Goal: Transaction & Acquisition: Download file/media

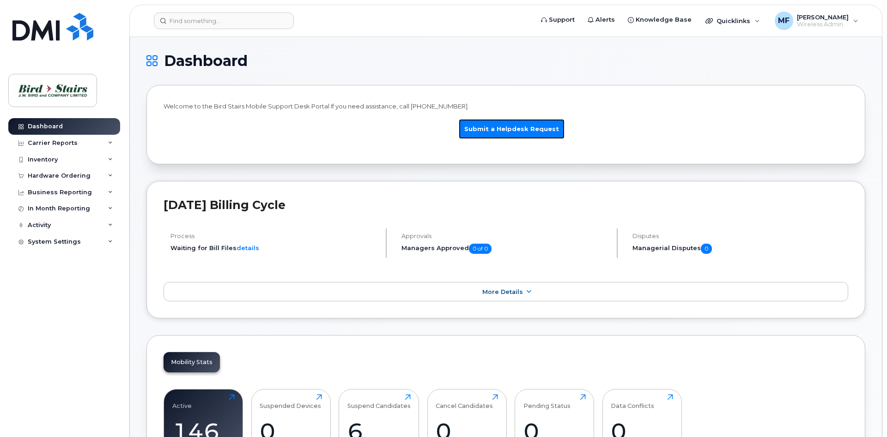
click at [499, 126] on link "Submit a Helpdesk Request" at bounding box center [512, 129] width 106 height 20
click at [560, 23] on link "Support" at bounding box center [557, 20] width 47 height 18
click at [729, 24] on span "Quicklinks" at bounding box center [733, 20] width 34 height 7
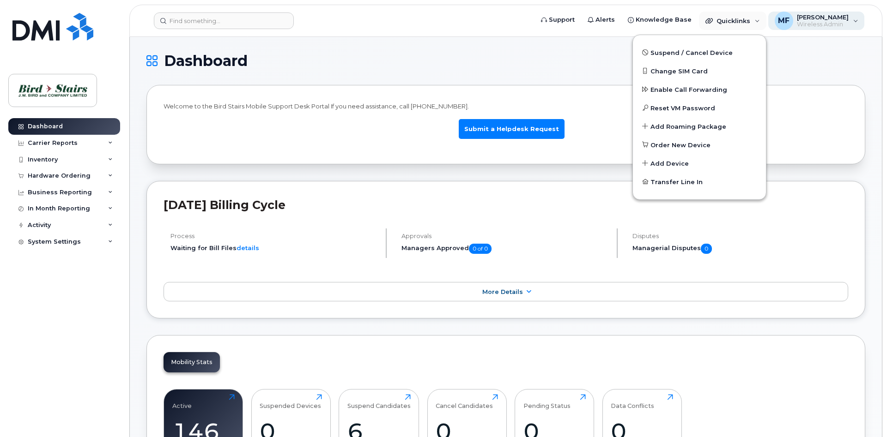
click at [813, 24] on span "Wireless Admin" at bounding box center [823, 24] width 52 height 7
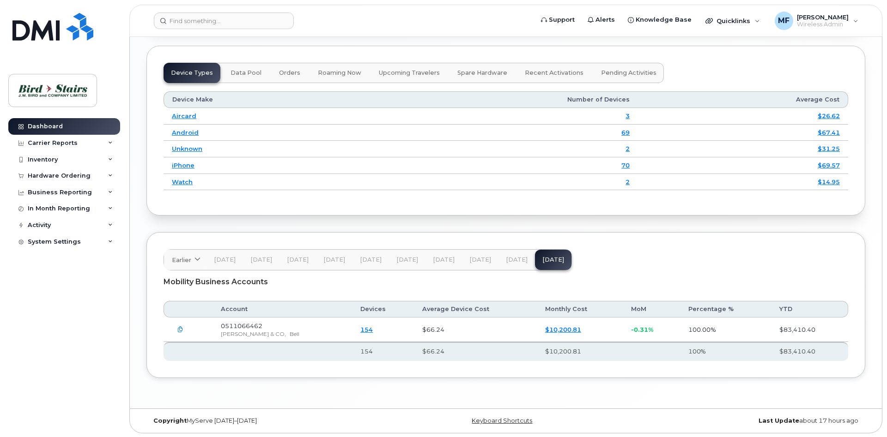
scroll to position [1195, 0]
click at [63, 141] on div "Carrier Reports" at bounding box center [53, 142] width 50 height 7
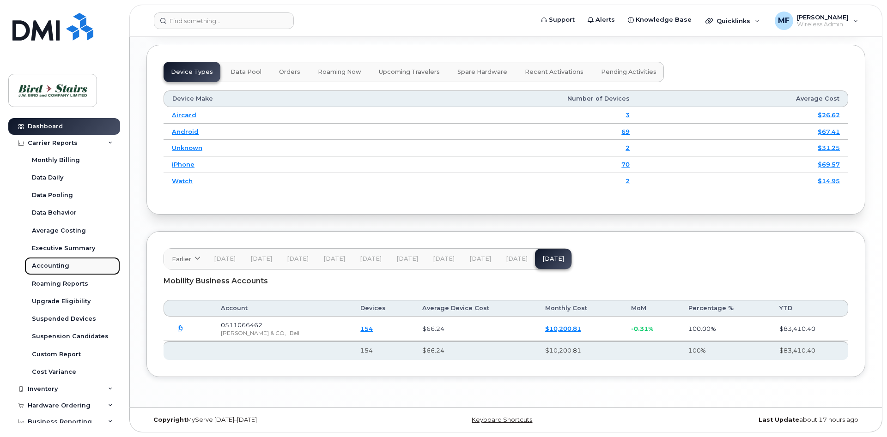
click at [57, 270] on div "Accounting" at bounding box center [50, 266] width 37 height 8
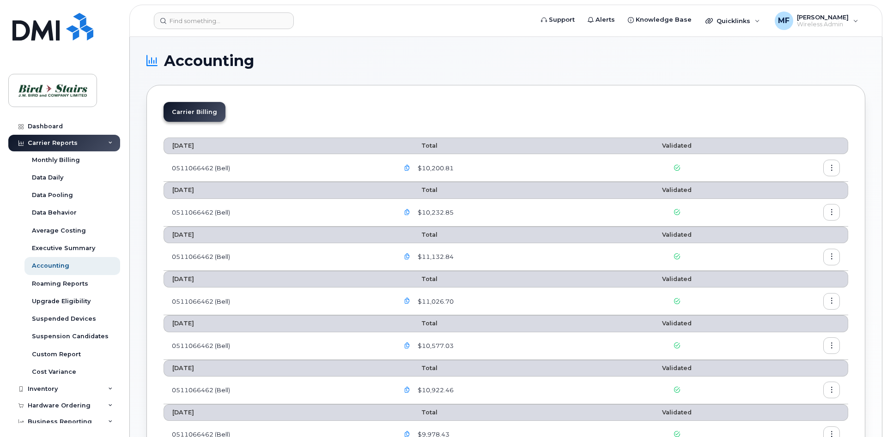
click at [411, 165] on button "button" at bounding box center [407, 168] width 17 height 17
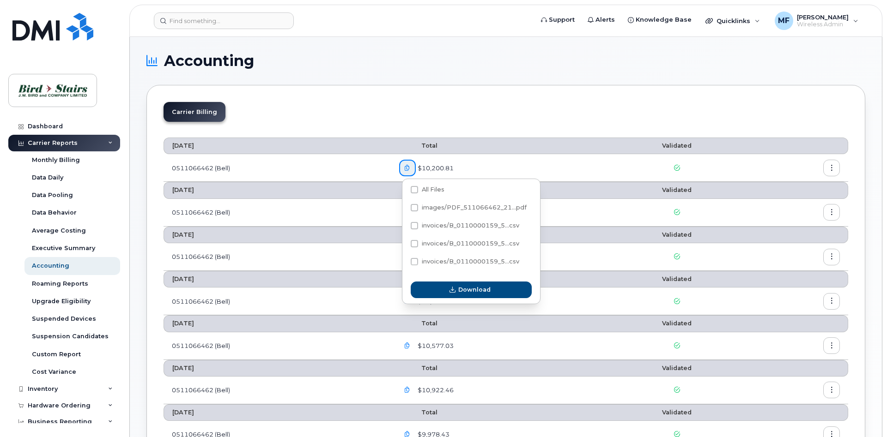
click at [217, 165] on td "0511066462 (Bell)" at bounding box center [277, 168] width 227 height 28
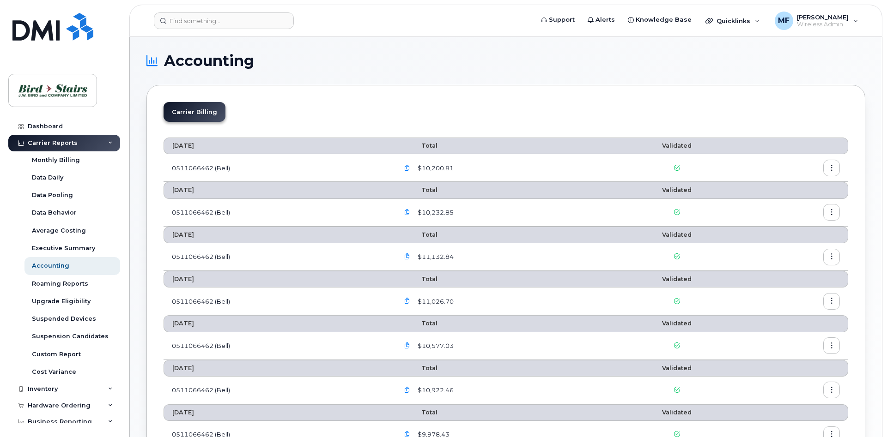
click at [221, 171] on td "0511066462 (Bell)" at bounding box center [277, 168] width 227 height 28
drag, startPoint x: 676, startPoint y: 169, endPoint x: 508, endPoint y: 147, distance: 169.9
click at [677, 169] on icon at bounding box center [677, 168] width 6 height 6
click at [427, 166] on span "$10,200.81" at bounding box center [435, 168] width 38 height 9
click at [437, 167] on span "$10,200.81" at bounding box center [435, 168] width 38 height 9
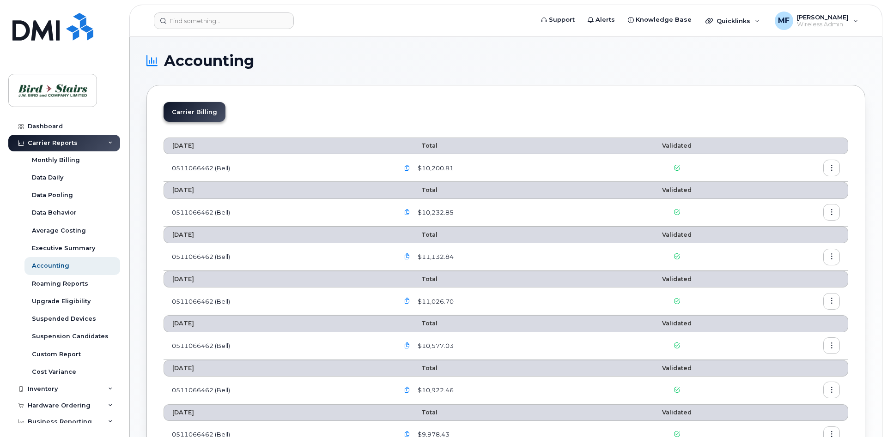
click at [827, 172] on button "button" at bounding box center [831, 168] width 17 height 17
click at [787, 189] on span "Details" at bounding box center [783, 188] width 25 height 8
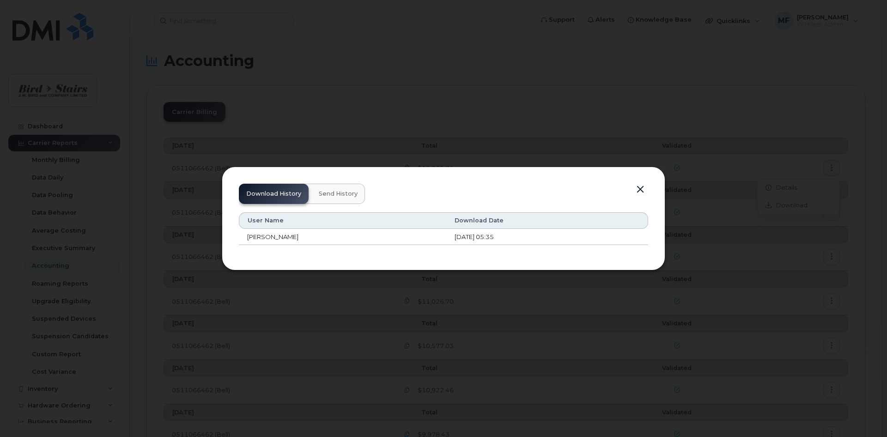
click at [640, 187] on button "button" at bounding box center [640, 189] width 14 height 13
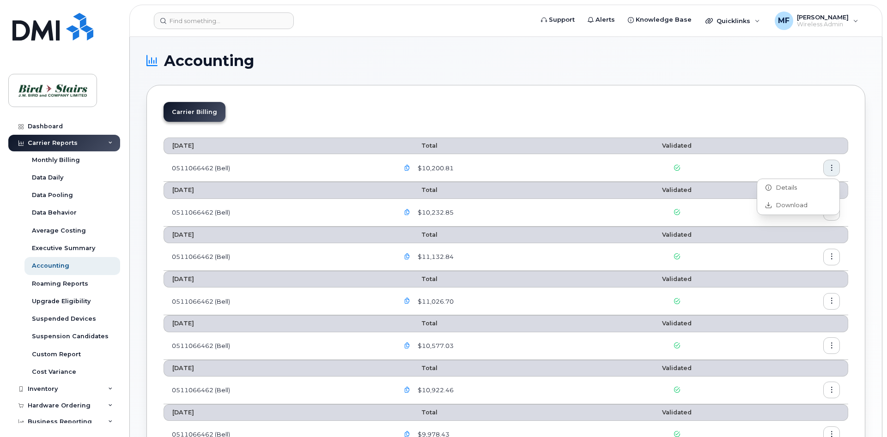
click at [449, 169] on span "$10,200.81" at bounding box center [435, 168] width 38 height 9
click at [183, 112] on li "Carrier Billing" at bounding box center [195, 112] width 62 height 20
click at [675, 168] on icon at bounding box center [677, 168] width 6 height 6
click at [825, 166] on button "button" at bounding box center [831, 168] width 17 height 17
click at [782, 200] on div "Download" at bounding box center [798, 206] width 82 height 18
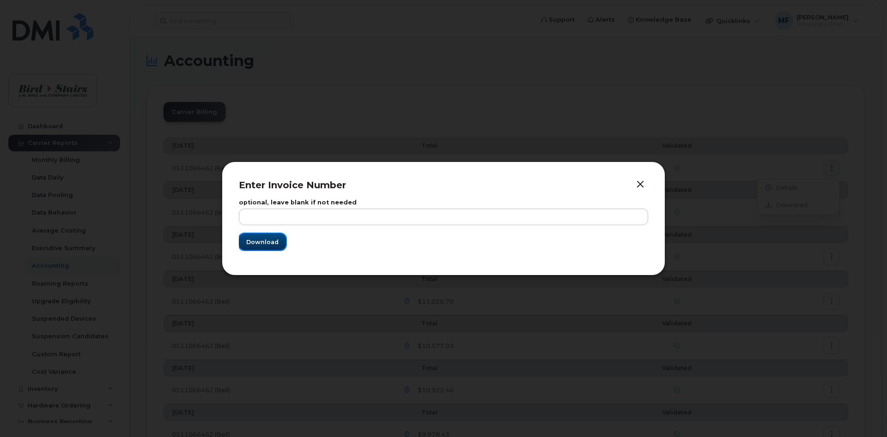
click at [254, 244] on span "Download" at bounding box center [262, 242] width 32 height 9
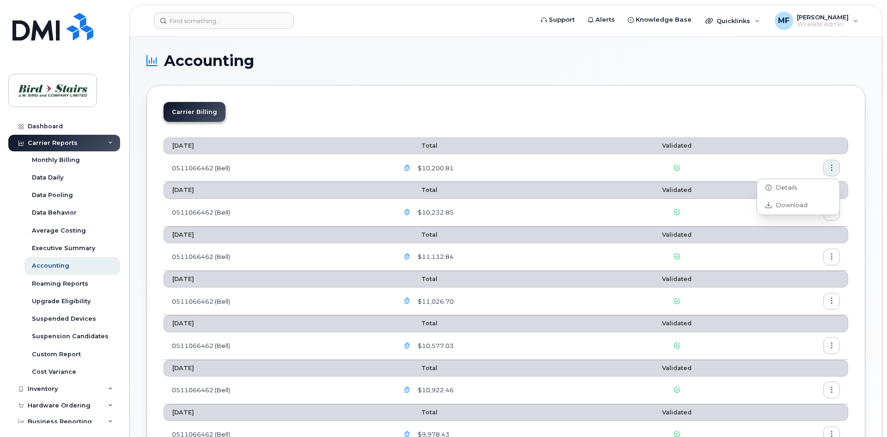
click at [408, 168] on icon "button" at bounding box center [407, 168] width 6 height 6
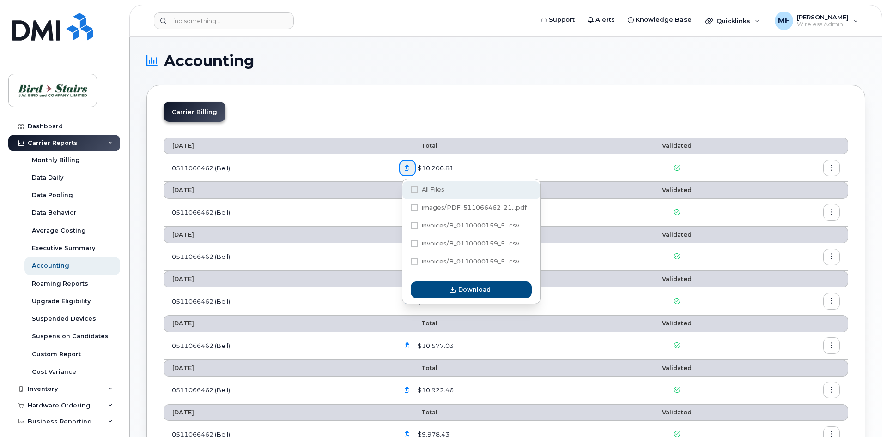
click at [421, 187] on label "All Files" at bounding box center [428, 189] width 34 height 7
click at [404, 188] on input "All Files" at bounding box center [402, 190] width 5 height 5
checkbox input "true"
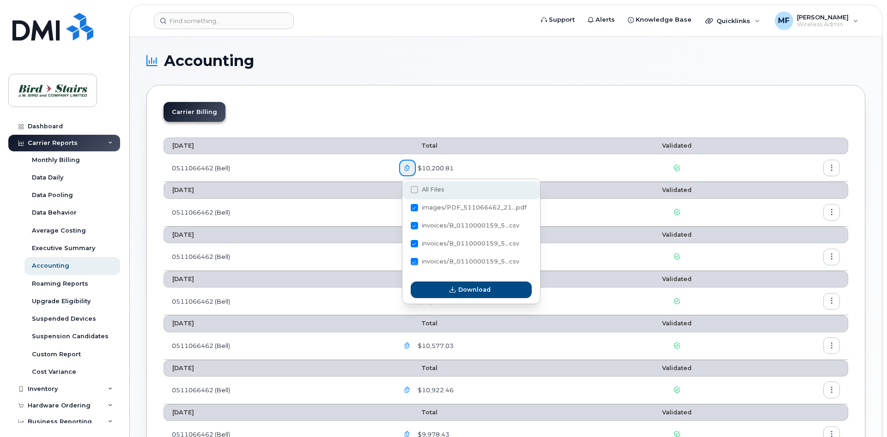
checkbox input "true"
click at [445, 208] on span "images/PDF_511066462_21...pdf" at bounding box center [474, 207] width 105 height 7
click at [404, 208] on input "images/PDF_511066462_21...pdf" at bounding box center [402, 208] width 5 height 5
checkbox input "true"
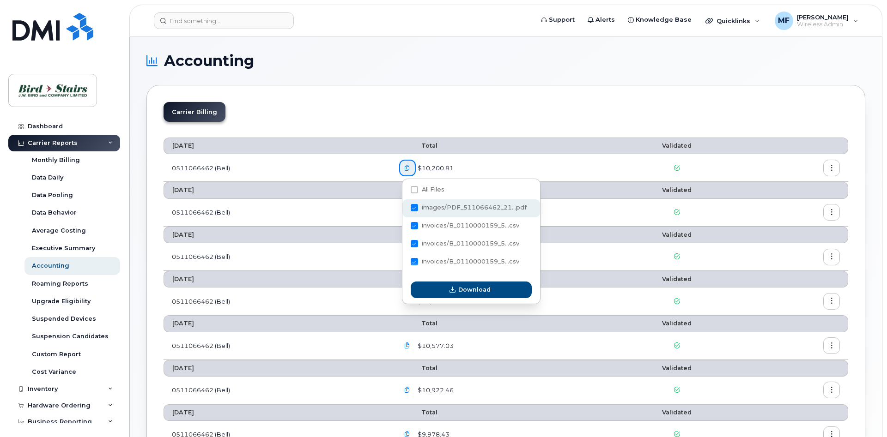
checkbox input "false"
click at [414, 192] on span at bounding box center [414, 189] width 7 height 7
click at [404, 192] on input "All Files" at bounding box center [402, 190] width 5 height 5
checkbox input "true"
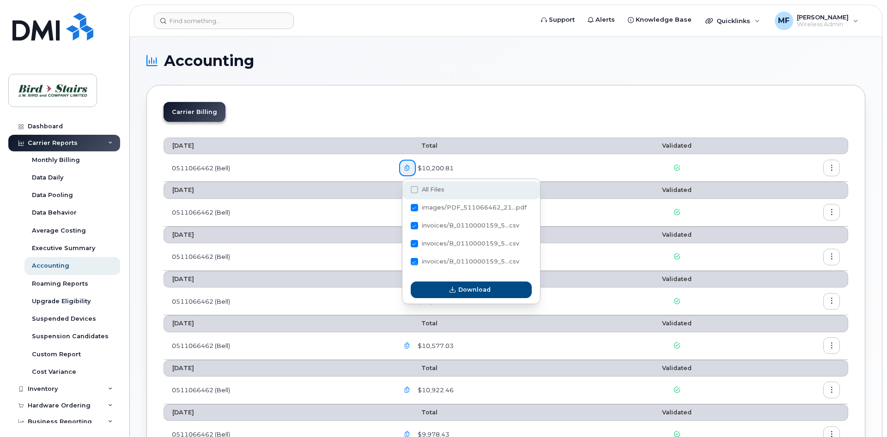
checkbox input "true"
click at [413, 187] on span at bounding box center [414, 189] width 7 height 7
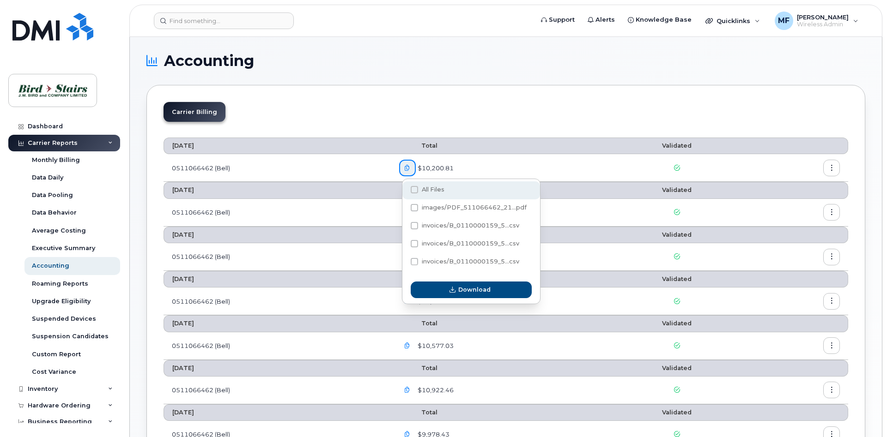
click at [404, 188] on input "All Files" at bounding box center [402, 190] width 5 height 5
checkbox input "false"
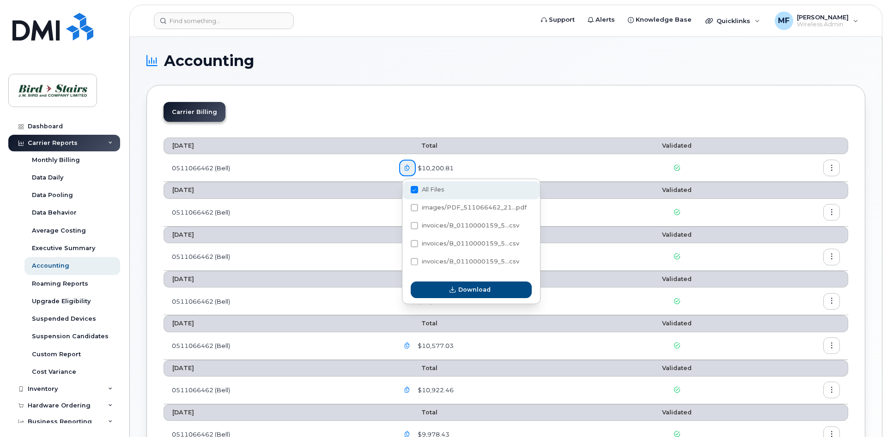
checkbox input "false"
click at [416, 210] on span at bounding box center [414, 207] width 7 height 7
click at [404, 210] on input "images/PDF_511066462_21...pdf" at bounding box center [402, 208] width 5 height 5
checkbox input "true"
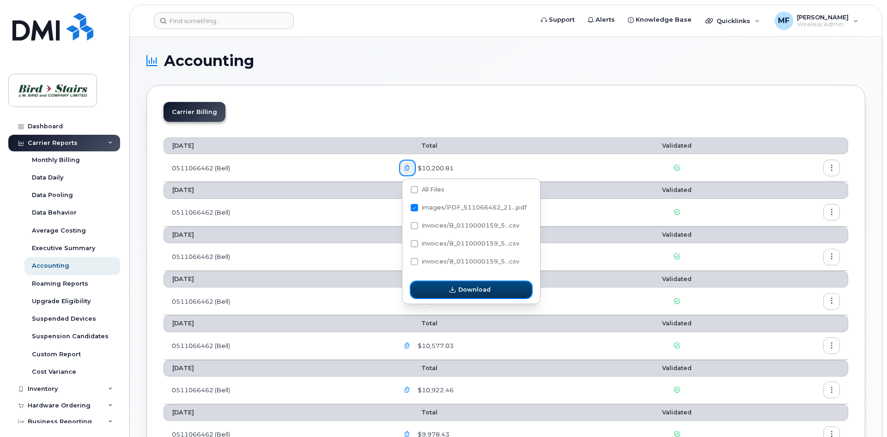
click at [464, 285] on button "Download" at bounding box center [471, 290] width 121 height 17
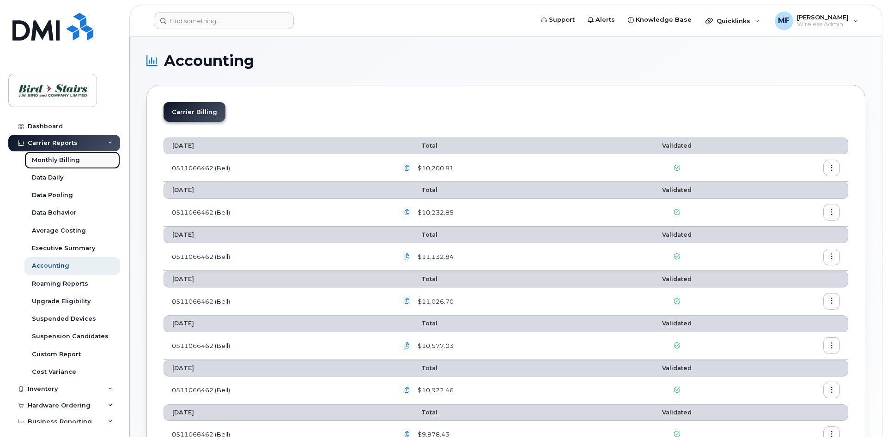
click at [72, 161] on div "Monthly Billing" at bounding box center [56, 160] width 48 height 8
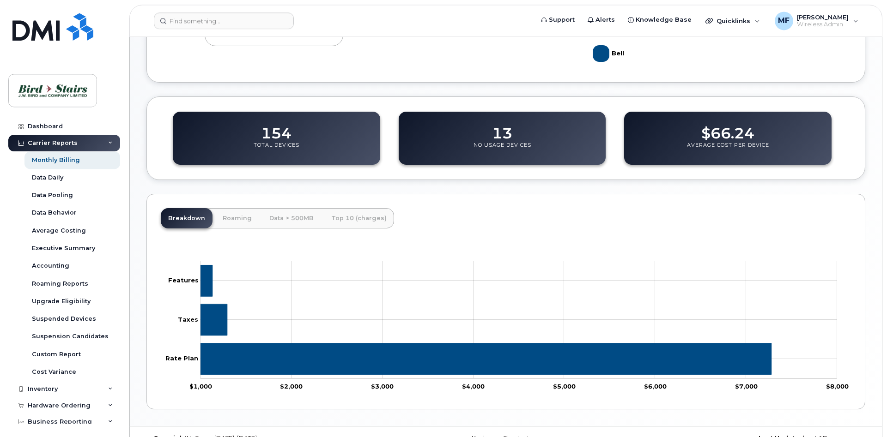
scroll to position [285, 0]
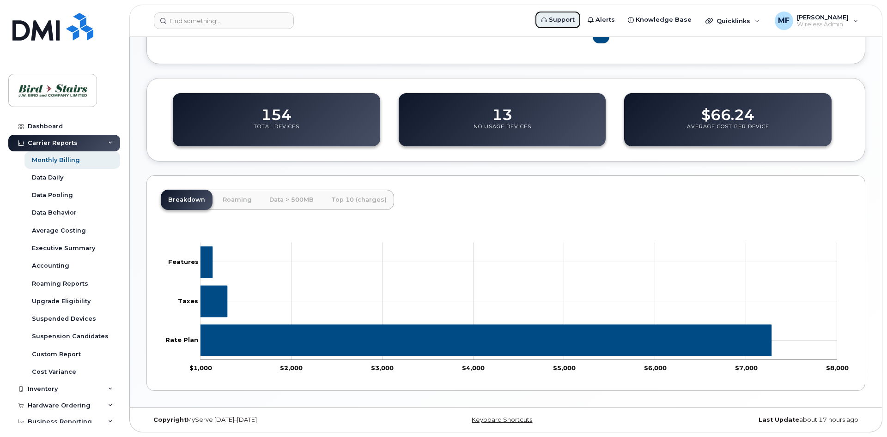
click at [570, 21] on span "Support" at bounding box center [562, 19] width 26 height 9
click at [109, 140] on div "Carrier Reports" at bounding box center [64, 143] width 112 height 17
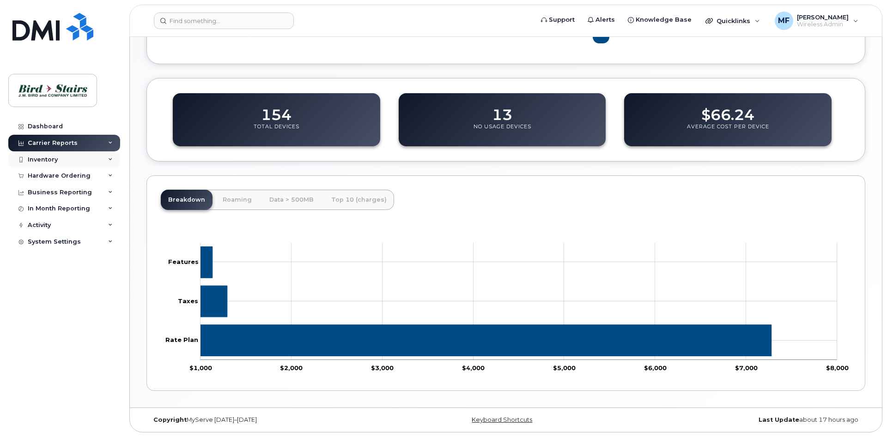
click at [106, 158] on div "Inventory" at bounding box center [64, 160] width 112 height 17
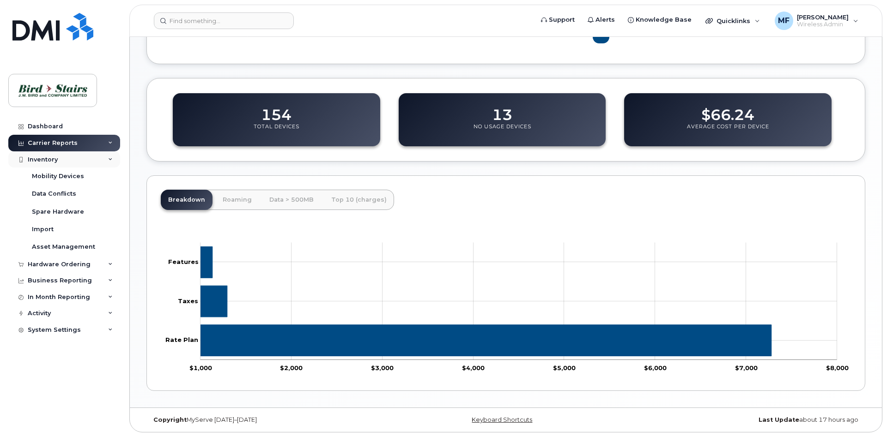
click at [106, 158] on div "Inventory" at bounding box center [64, 160] width 112 height 17
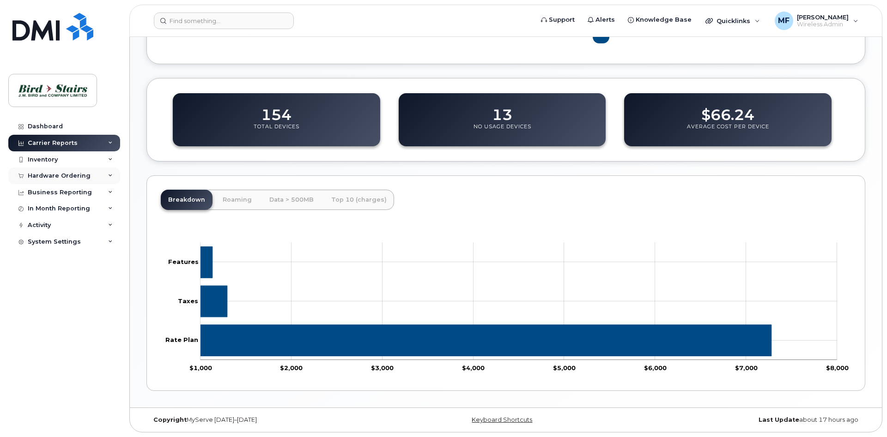
click at [112, 177] on icon at bounding box center [110, 176] width 5 height 5
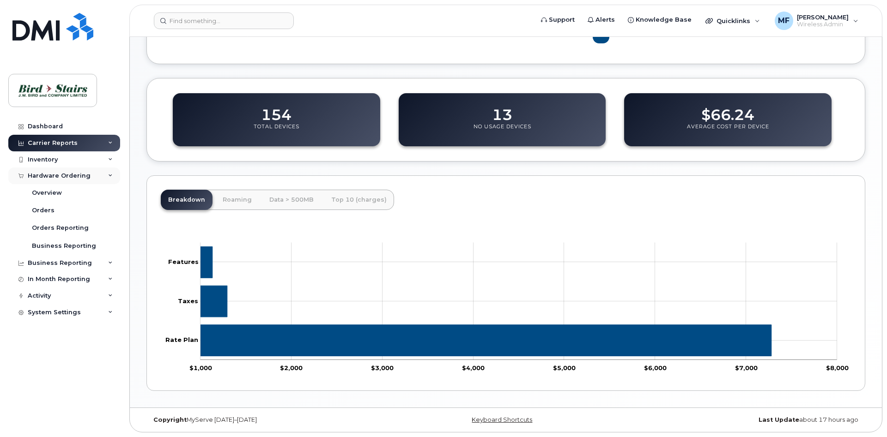
click at [112, 177] on icon at bounding box center [110, 176] width 5 height 5
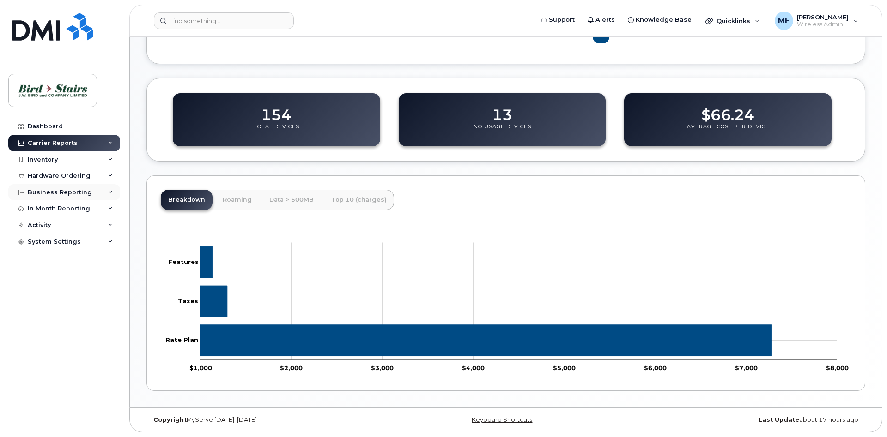
click at [109, 192] on icon at bounding box center [110, 192] width 5 height 5
click at [105, 224] on div "Activity" at bounding box center [64, 225] width 112 height 17
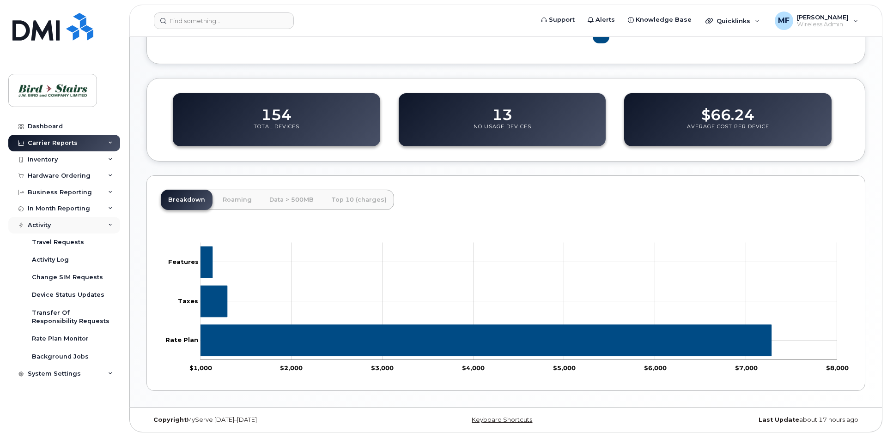
click at [105, 224] on div "Activity" at bounding box center [64, 225] width 112 height 17
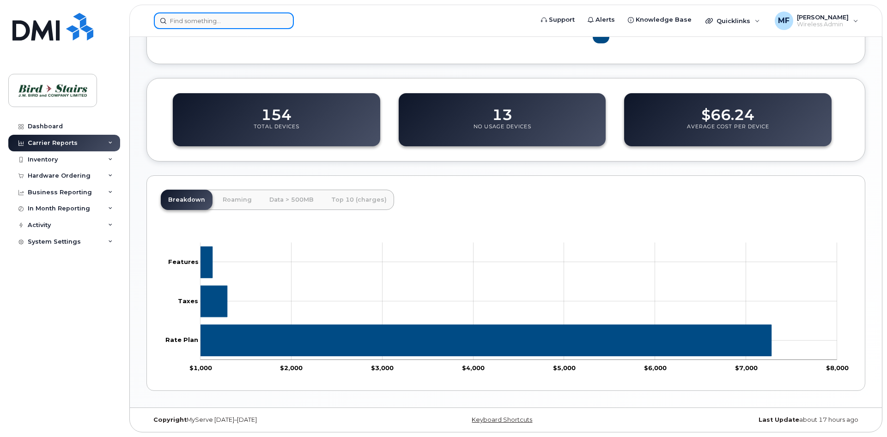
click at [197, 26] on input at bounding box center [224, 20] width 140 height 17
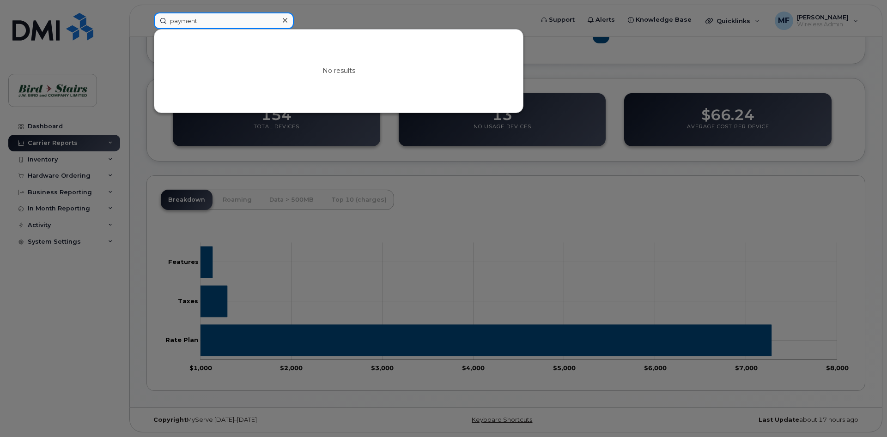
drag, startPoint x: 224, startPoint y: 25, endPoint x: 121, endPoint y: 23, distance: 103.5
click at [154, 23] on input "payment" at bounding box center [224, 20] width 140 height 17
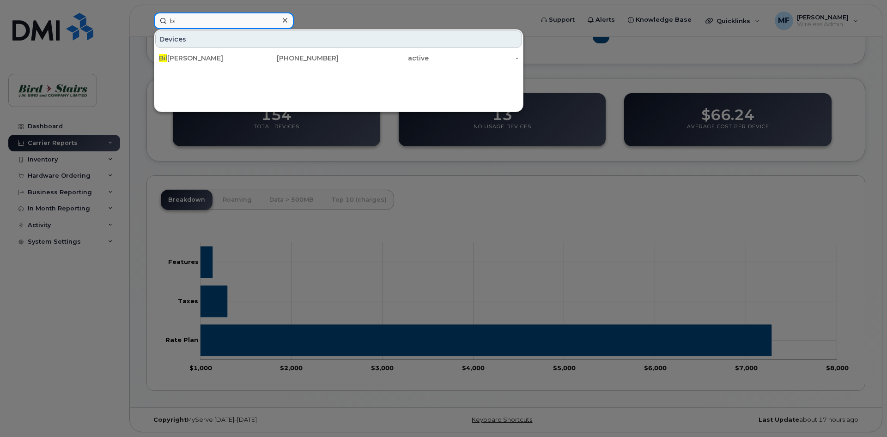
type input "b"
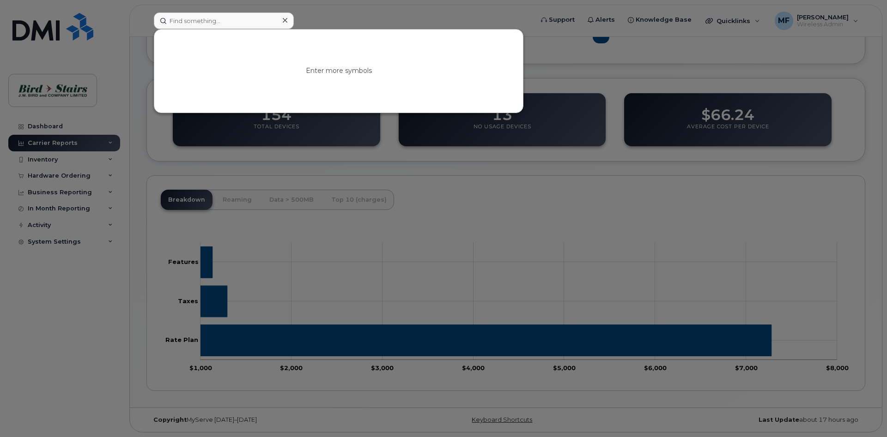
click at [304, 19] on div at bounding box center [443, 218] width 887 height 437
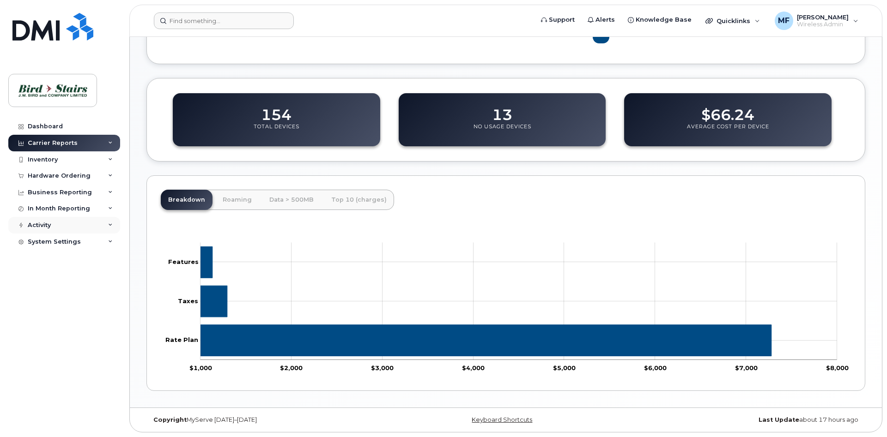
click at [60, 225] on div "Activity" at bounding box center [64, 225] width 112 height 17
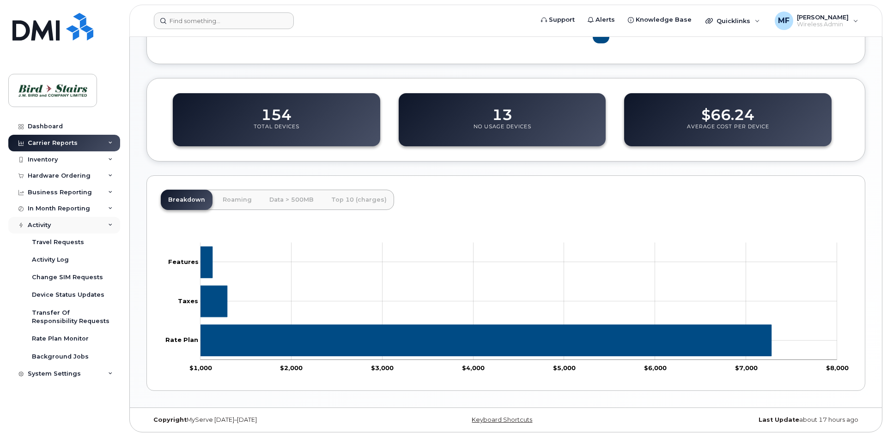
click at [60, 225] on div "Activity" at bounding box center [64, 225] width 112 height 17
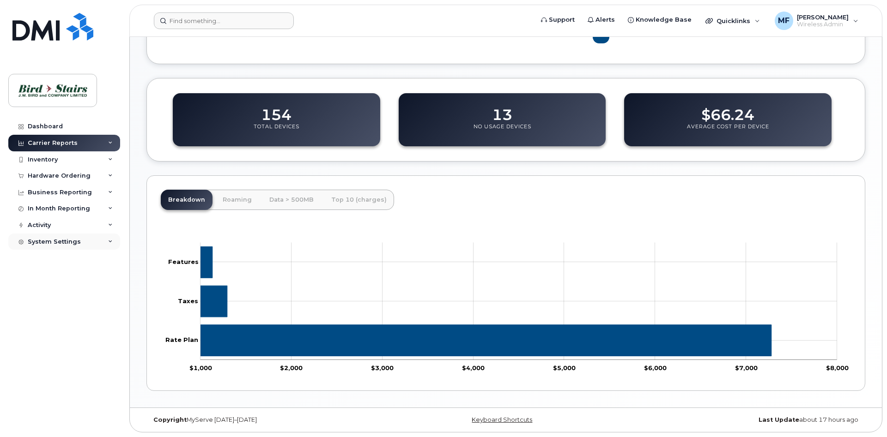
click at [61, 237] on div "System Settings" at bounding box center [64, 242] width 112 height 17
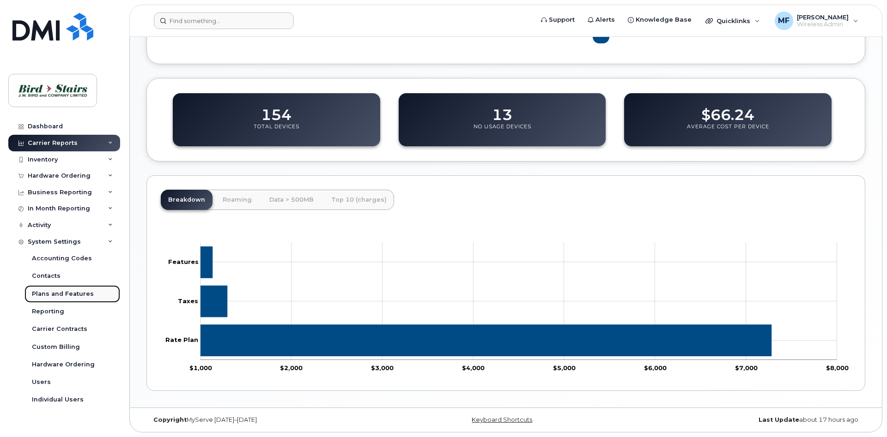
click at [59, 290] on link "Plans and Features" at bounding box center [72, 294] width 96 height 18
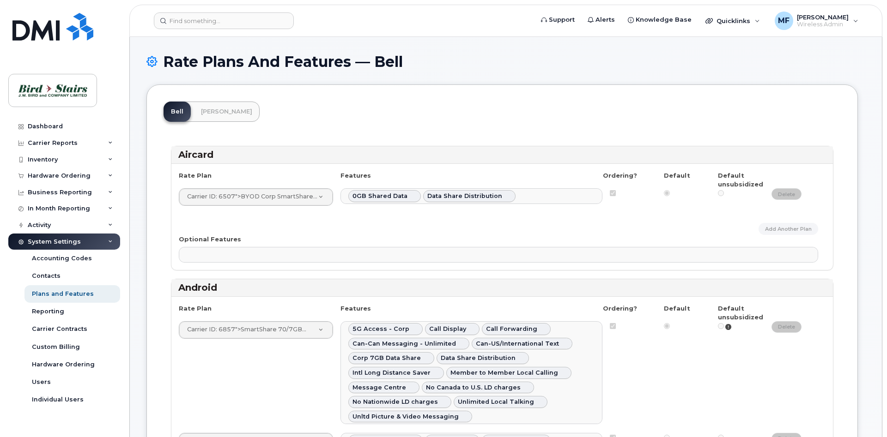
select select
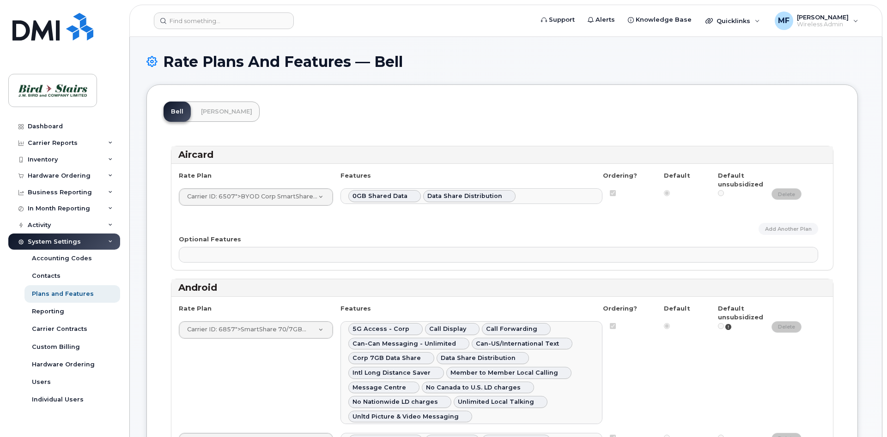
select select
select select "171"
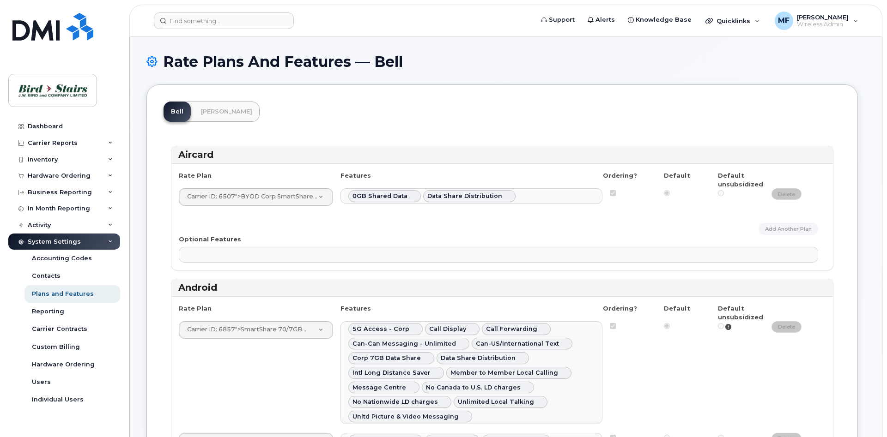
select select "171"
select select
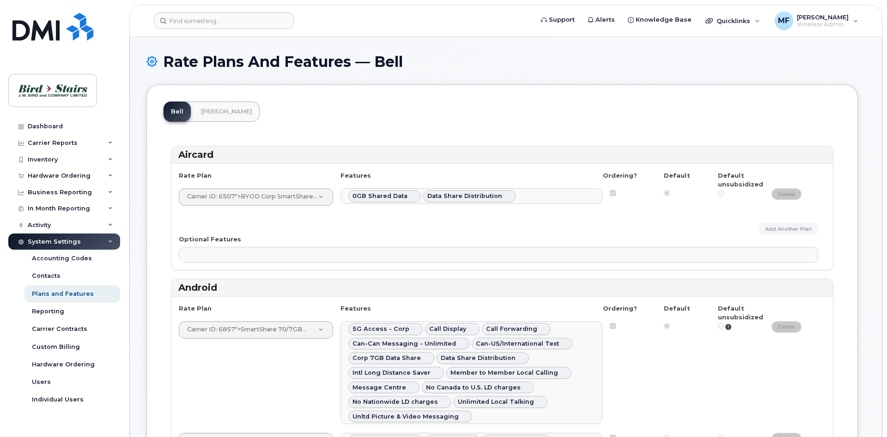
select select
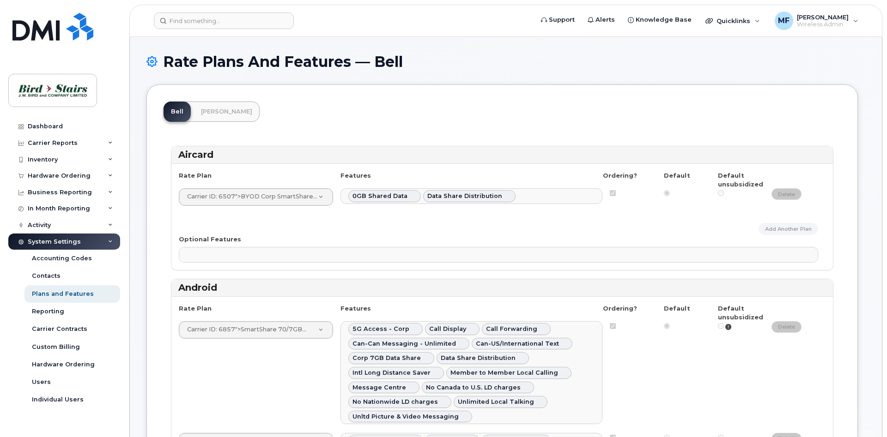
select select
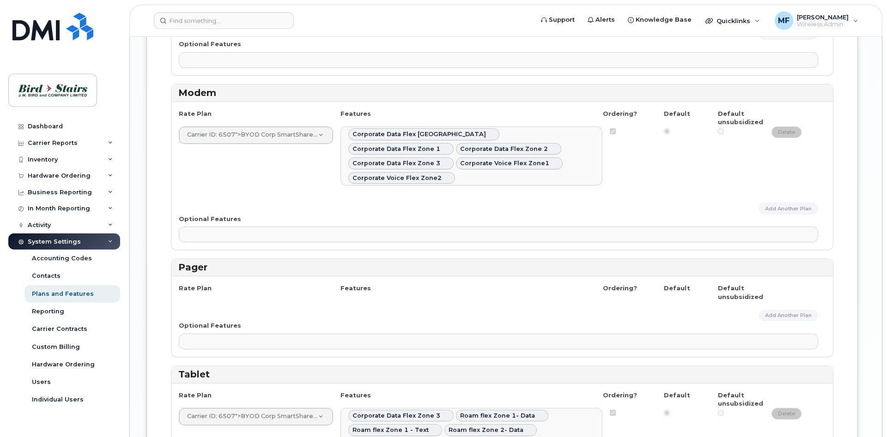
scroll to position [1885, 0]
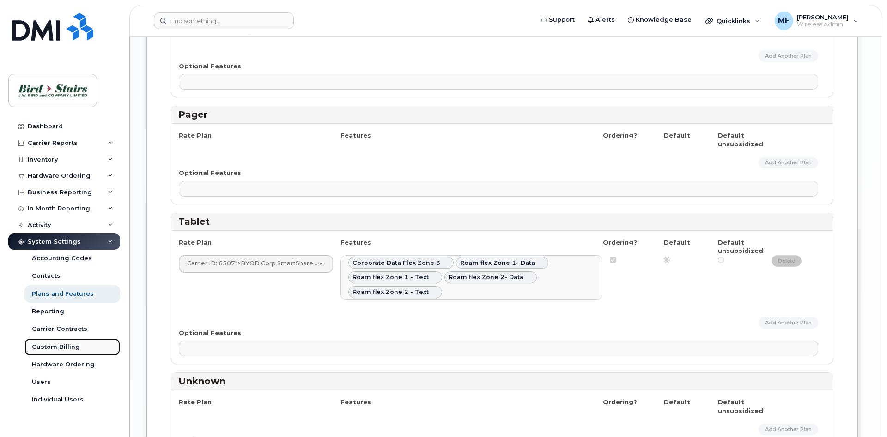
click at [60, 352] on link "Custom Billing" at bounding box center [72, 348] width 96 height 18
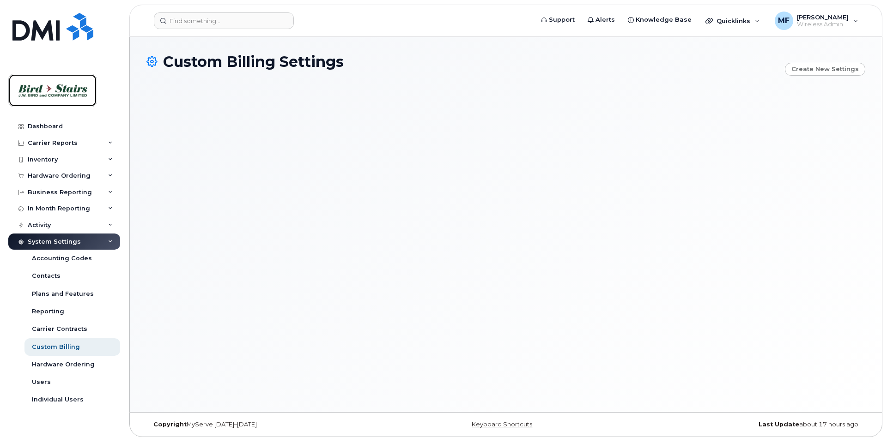
click at [43, 89] on img at bounding box center [52, 90] width 71 height 27
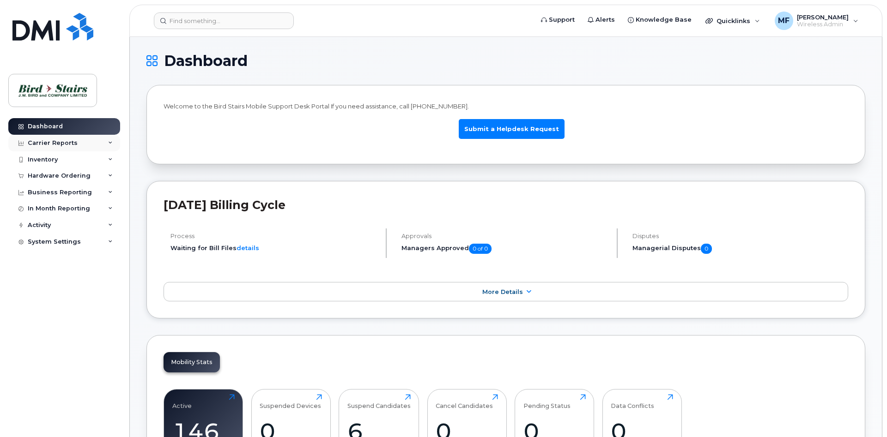
click at [70, 141] on div "Carrier Reports" at bounding box center [53, 142] width 50 height 7
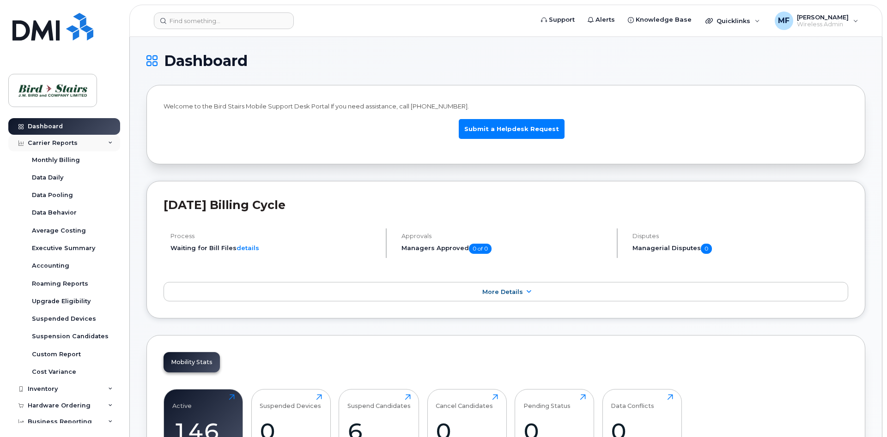
click at [70, 141] on div "Carrier Reports" at bounding box center [53, 142] width 50 height 7
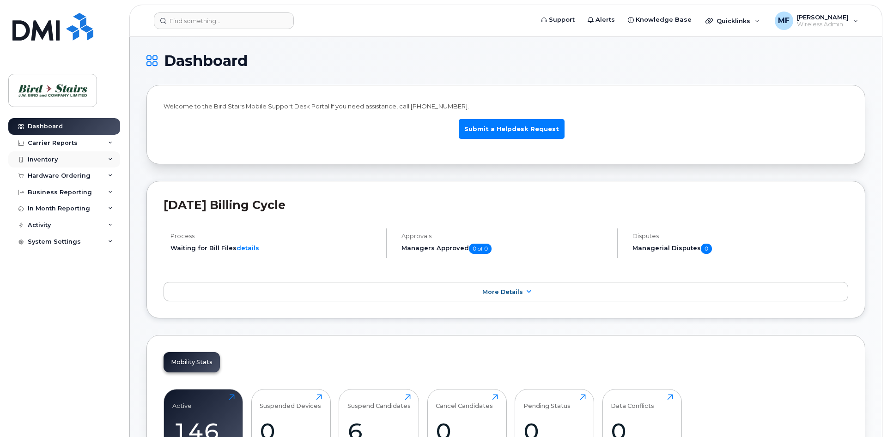
click at [65, 157] on div "Inventory" at bounding box center [64, 160] width 112 height 17
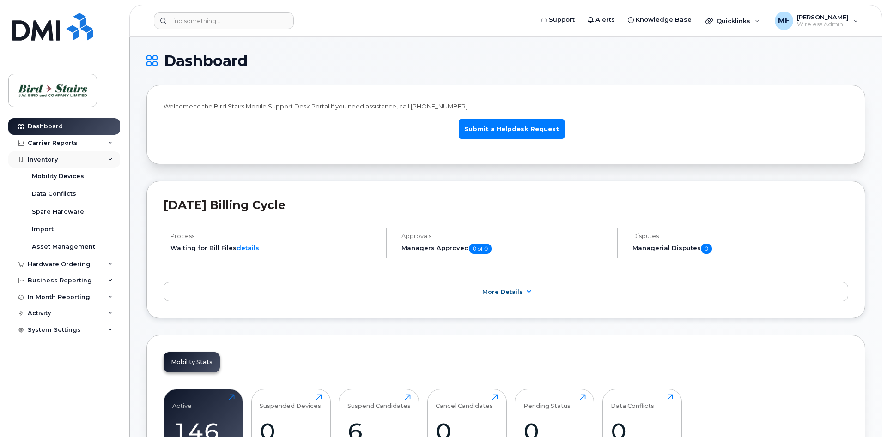
click at [46, 162] on div "Inventory" at bounding box center [43, 159] width 30 height 7
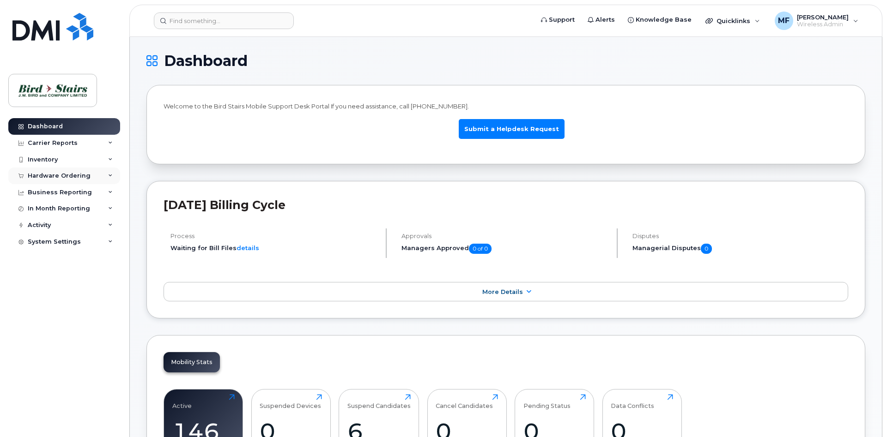
click at [42, 176] on div "Hardware Ordering" at bounding box center [59, 175] width 63 height 7
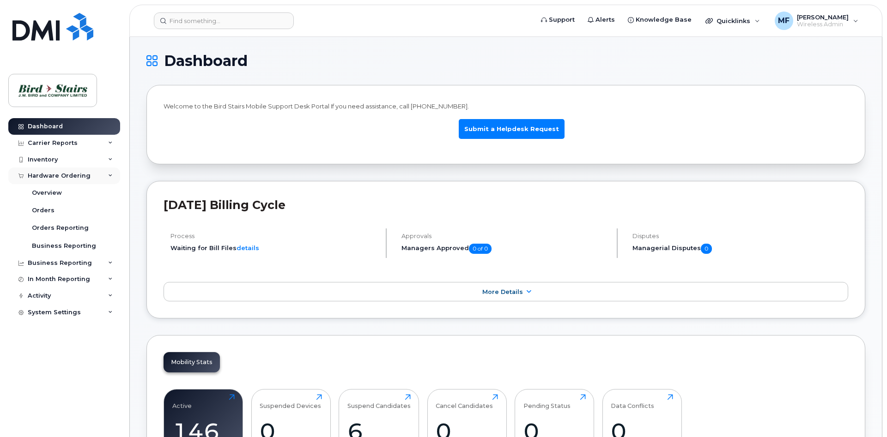
click at [42, 176] on div "Hardware Ordering" at bounding box center [59, 175] width 63 height 7
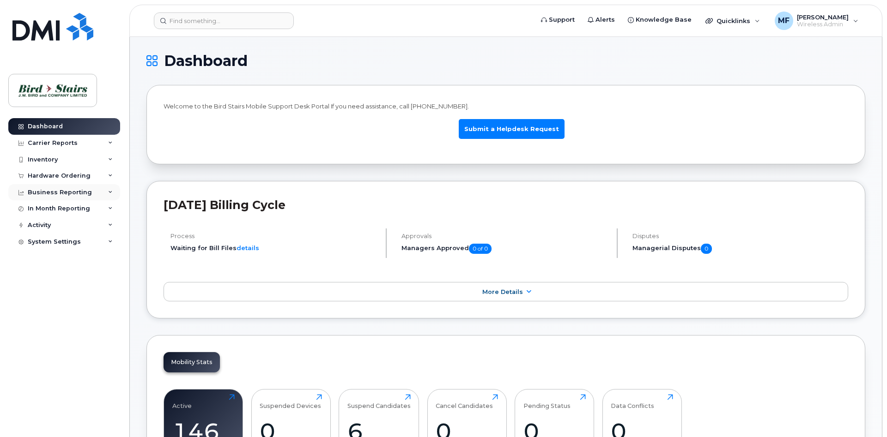
click at [46, 190] on div "Business Reporting" at bounding box center [60, 192] width 64 height 7
click at [42, 214] on div "In Month Reporting" at bounding box center [64, 208] width 112 height 17
click at [39, 232] on div "Activity" at bounding box center [64, 225] width 112 height 17
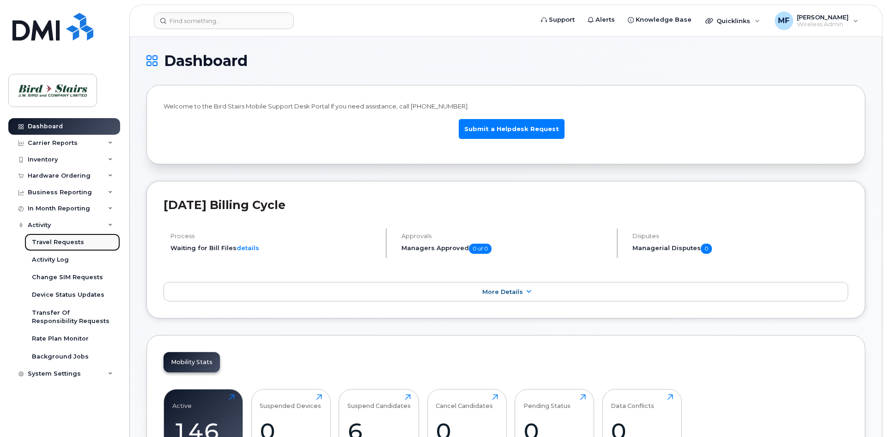
click at [42, 240] on div "Travel Requests" at bounding box center [58, 242] width 52 height 8
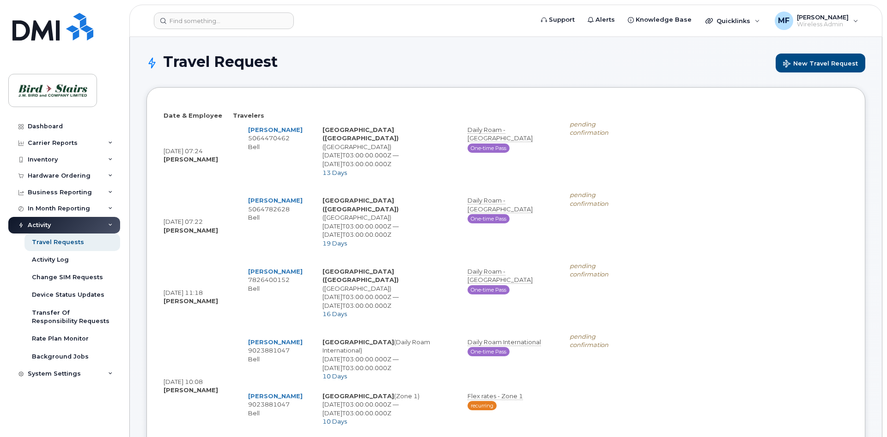
select select
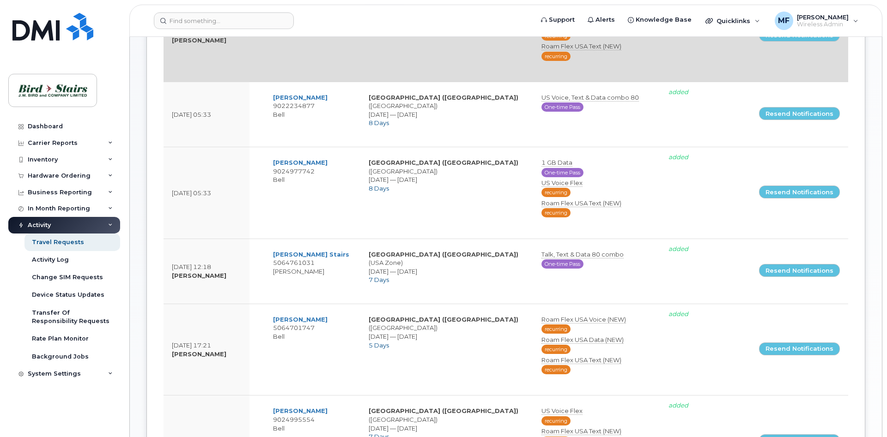
scroll to position [283, 0]
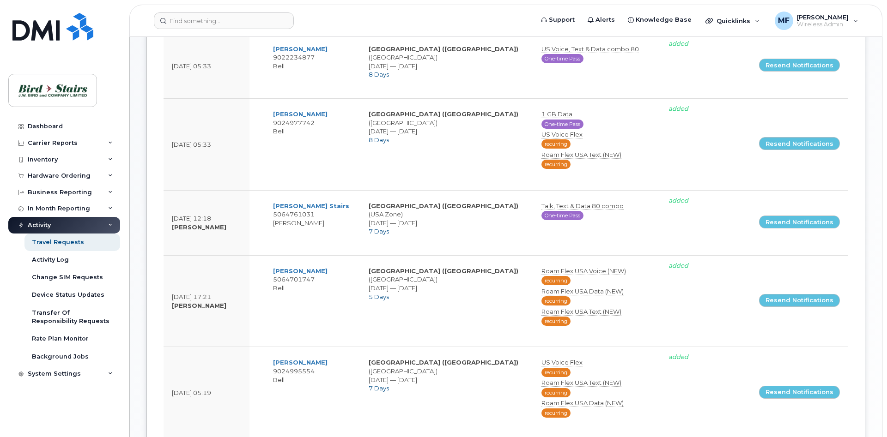
click at [68, 226] on div "Activity" at bounding box center [64, 225] width 112 height 17
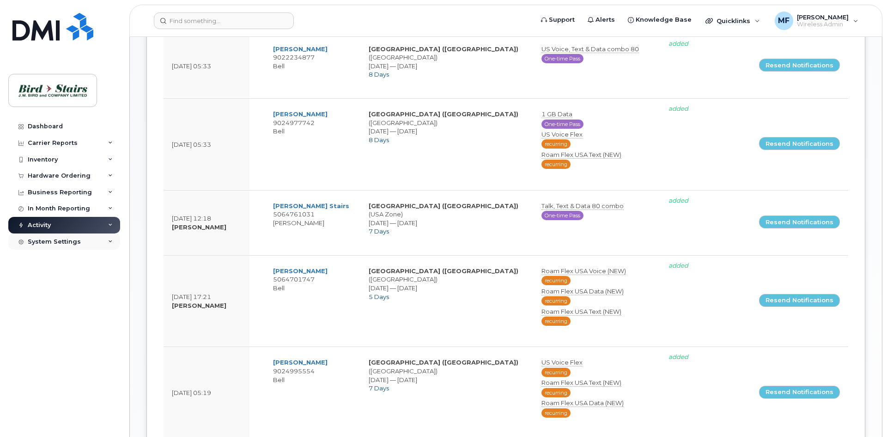
click at [64, 240] on div "System Settings" at bounding box center [54, 241] width 53 height 7
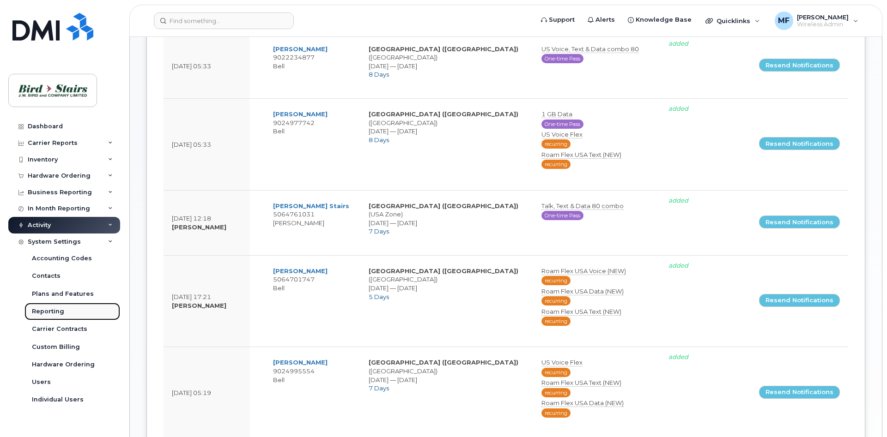
click at [61, 315] on div "Reporting" at bounding box center [48, 312] width 32 height 8
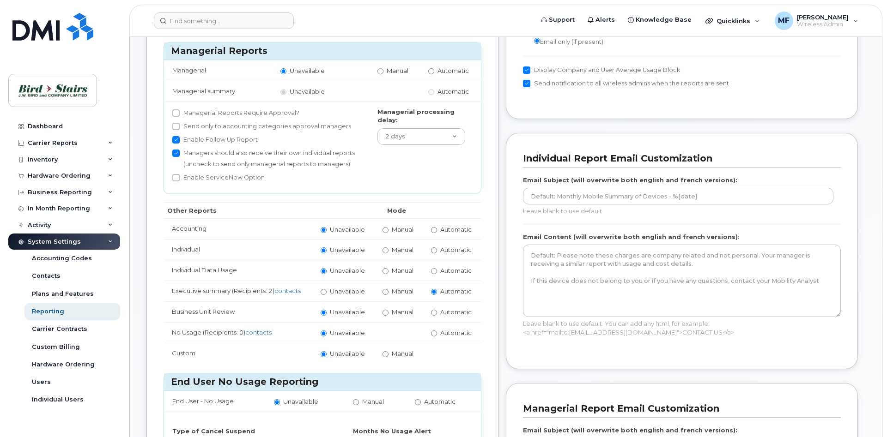
scroll to position [188, 0]
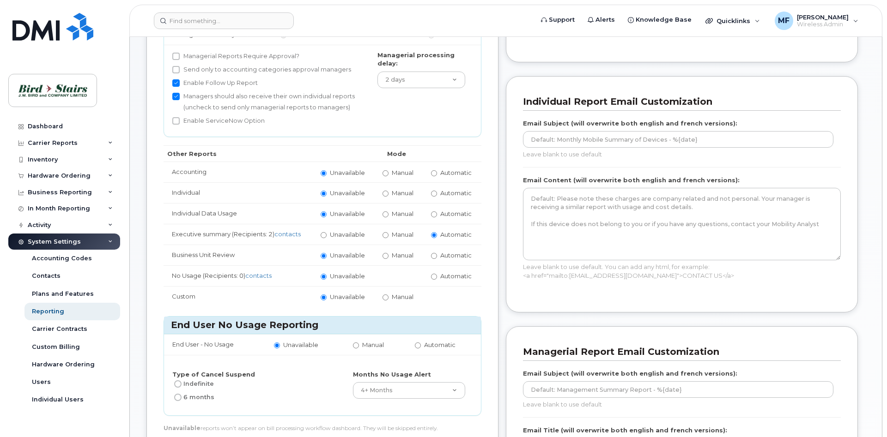
click at [85, 240] on div "System Settings" at bounding box center [64, 242] width 112 height 17
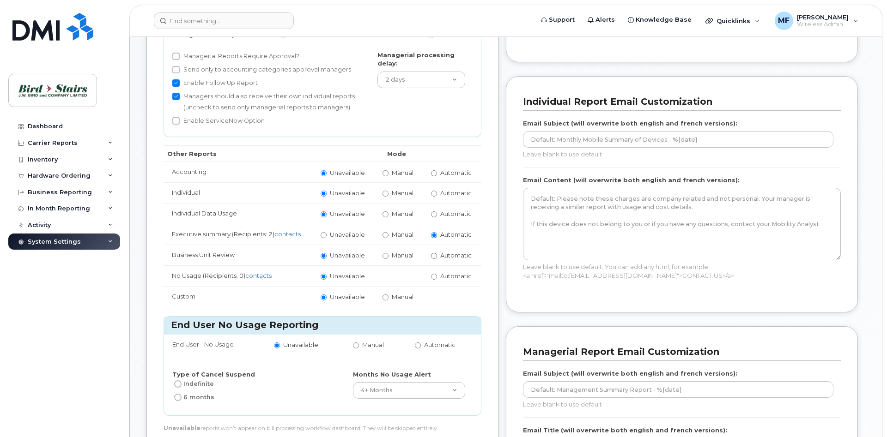
click at [55, 248] on div "System Settings" at bounding box center [64, 242] width 112 height 17
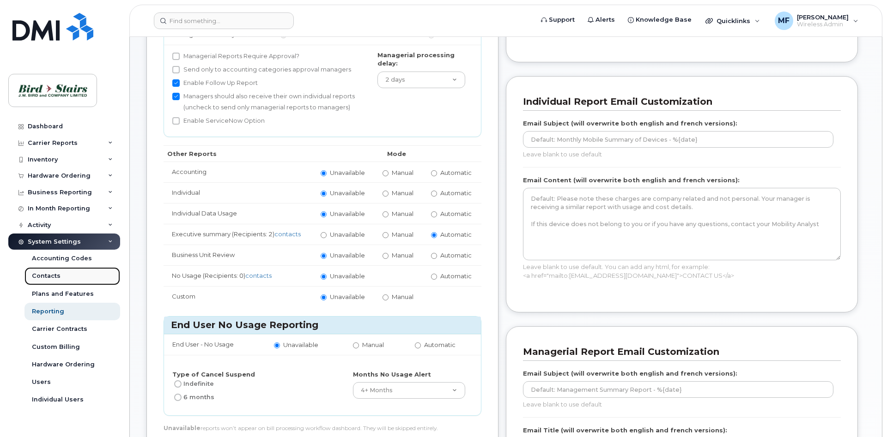
click at [49, 276] on div "Contacts" at bounding box center [46, 276] width 29 height 8
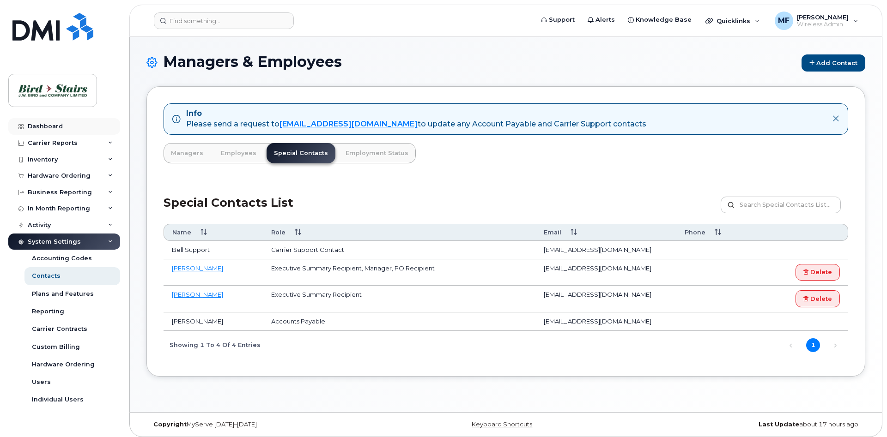
click at [46, 125] on div "Dashboard" at bounding box center [45, 126] width 35 height 7
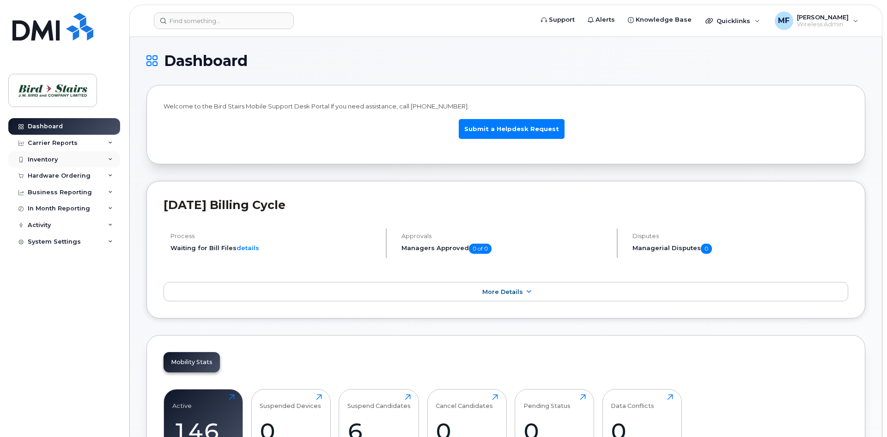
click at [64, 158] on div "Inventory" at bounding box center [64, 160] width 112 height 17
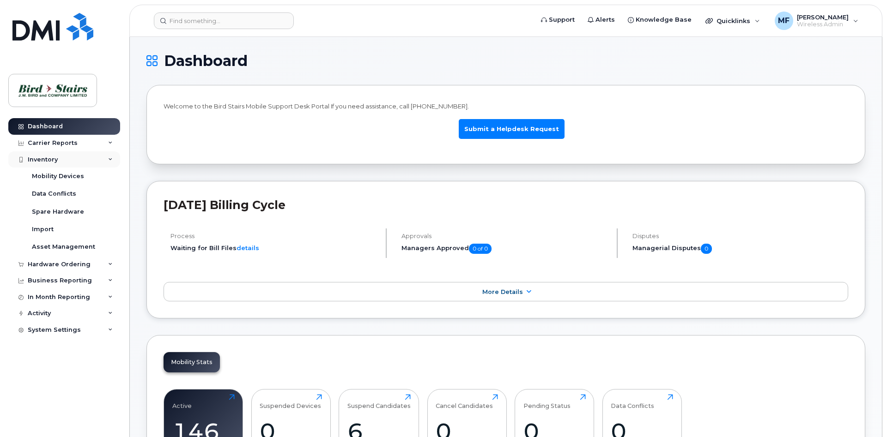
click at [61, 155] on div "Inventory" at bounding box center [64, 160] width 112 height 17
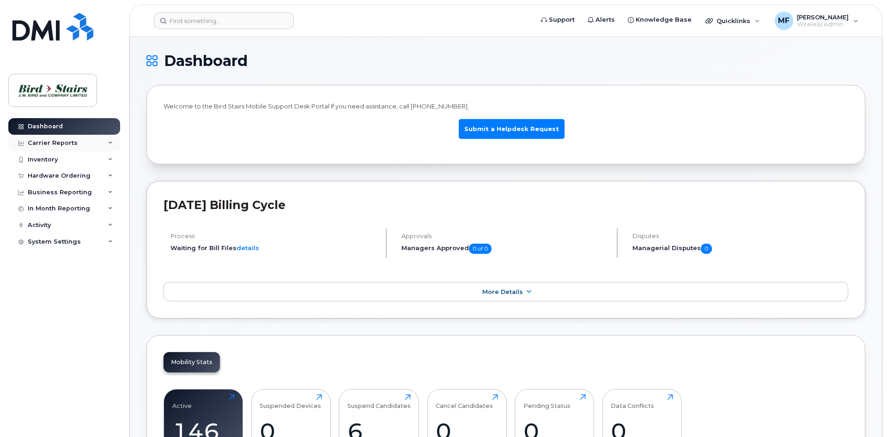
click at [49, 143] on div "Carrier Reports" at bounding box center [53, 142] width 50 height 7
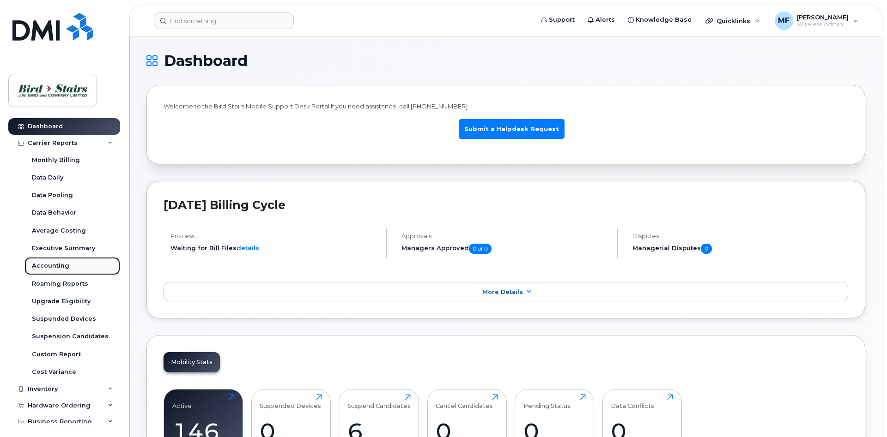
click at [59, 266] on div "Accounting" at bounding box center [50, 266] width 37 height 8
